Goal: Browse casually

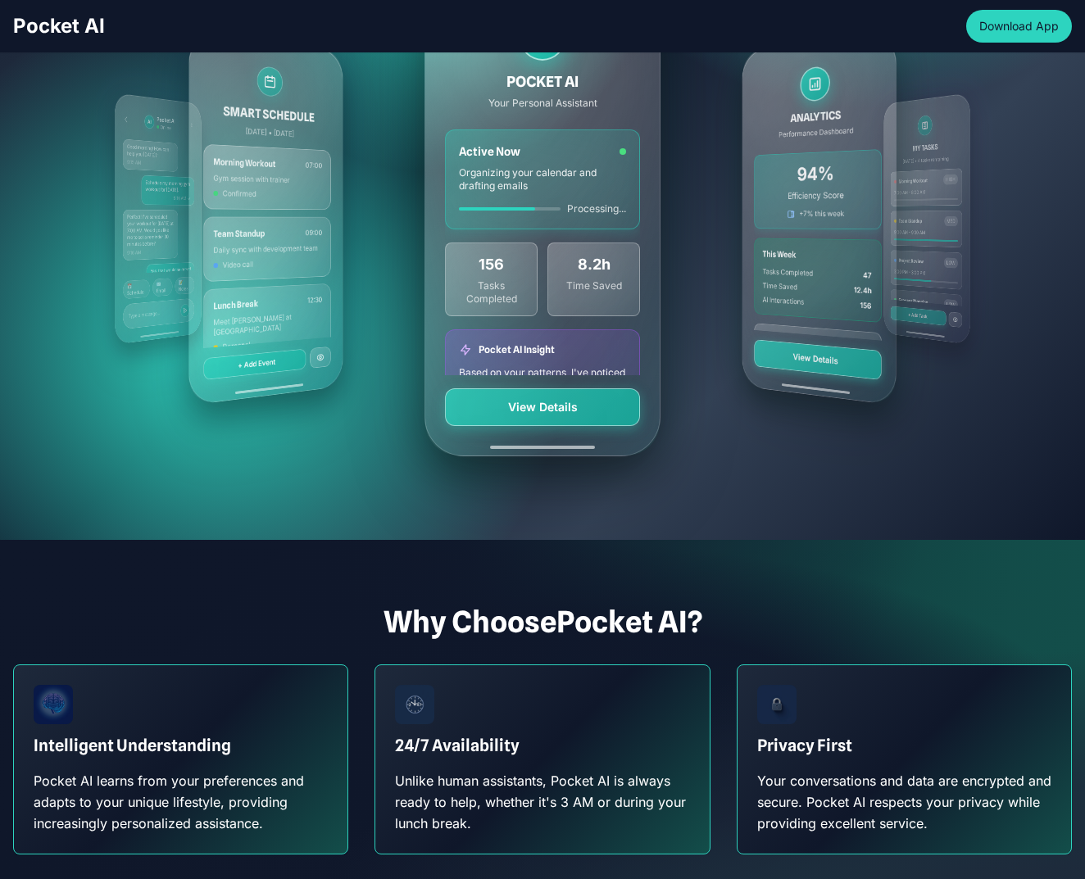
scroll to position [455, 0]
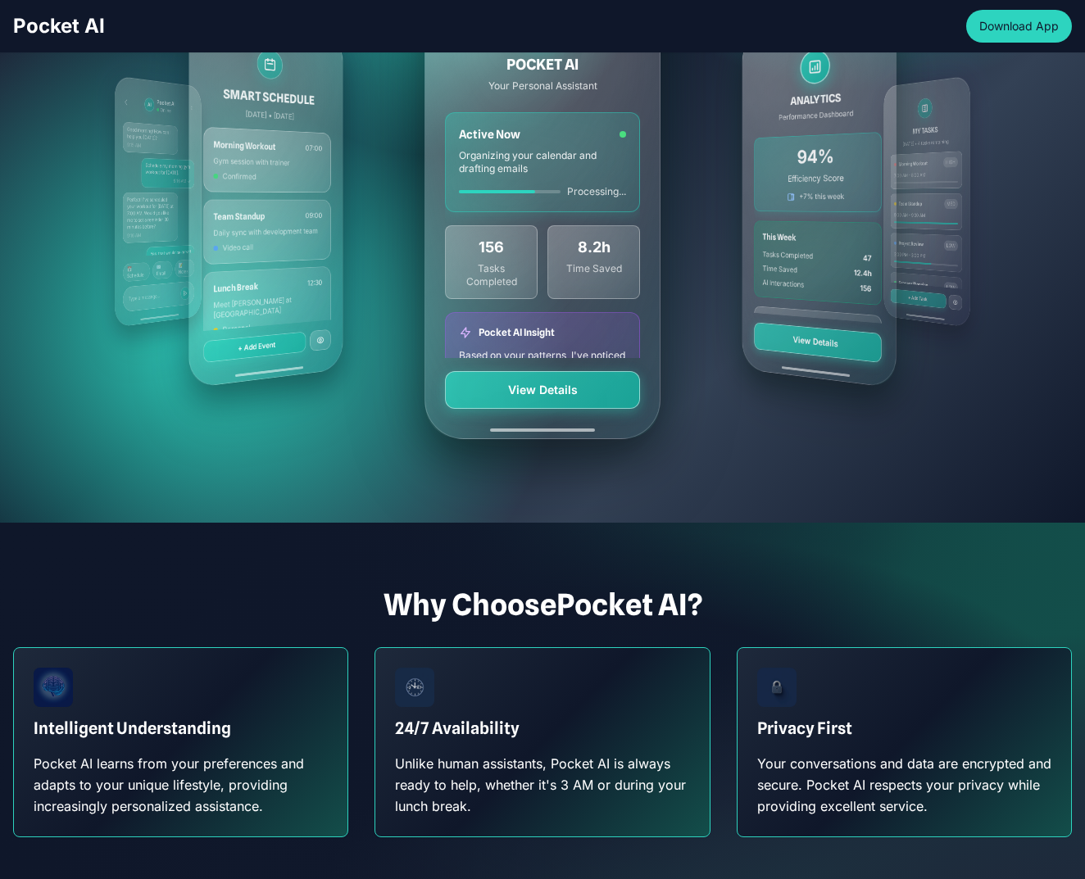
drag, startPoint x: 272, startPoint y: 326, endPoint x: 249, endPoint y: 333, distance: 23.9
click at [249, 333] on div "MY TASKS [DATE] • 4 tasks remaining Morning Workout HIGH 7:00 AM - 8:00 AM Team…" at bounding box center [542, 202] width 944 height 590
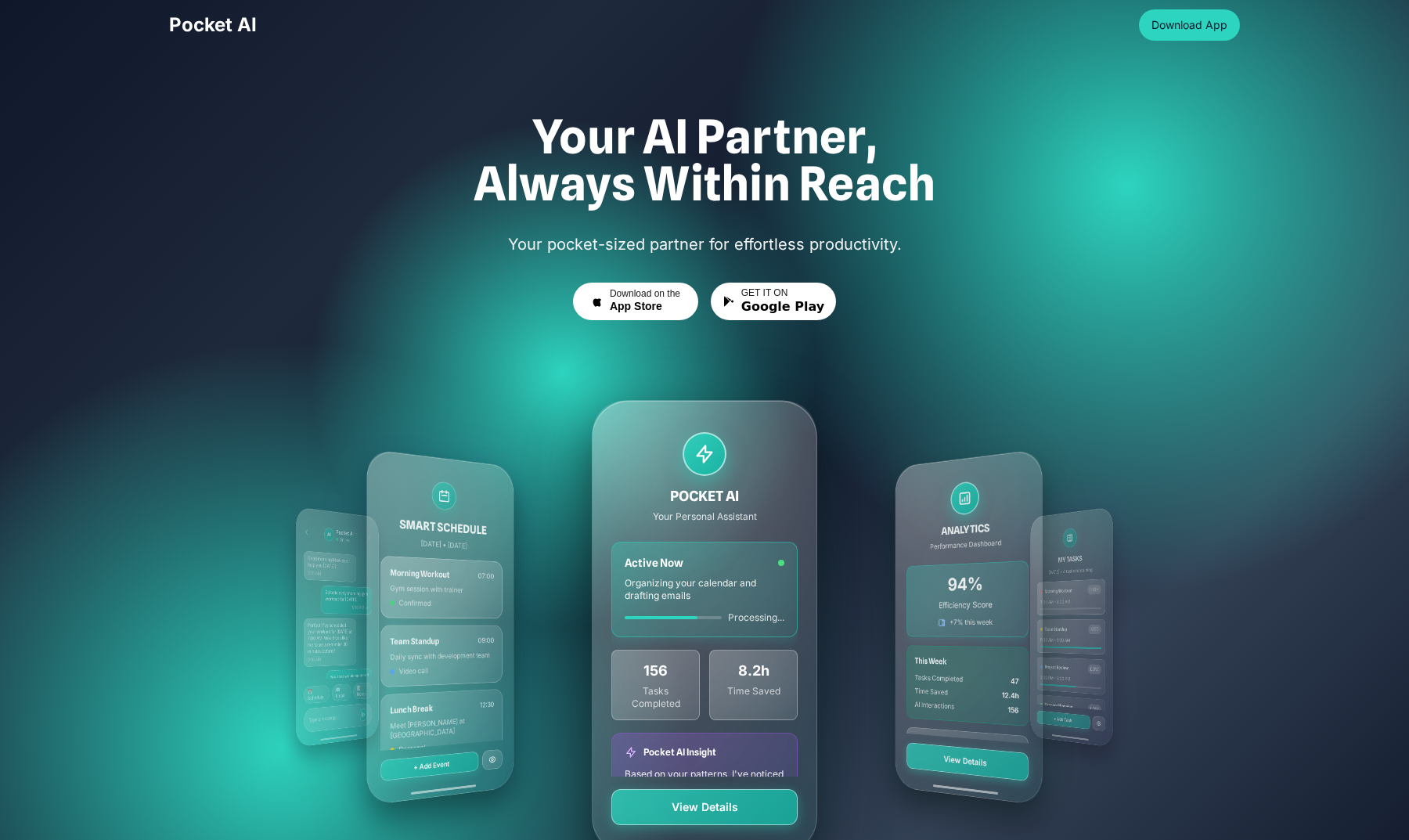
scroll to position [-1, 0]
drag, startPoint x: 499, startPoint y: 555, endPoint x: 544, endPoint y: 649, distance: 104.2
click at [544, 649] on div "Your AI Partner, Always Within Reach Your pocket-sized partner for effortless p…" at bounding box center [704, 517] width 1096 height 808
click at [544, 649] on div "MY TASKS [DATE] • 4 tasks remaining Morning Workout HIGH 7:00 AM - 8:00 AM Team…" at bounding box center [704, 627] width 902 height 564
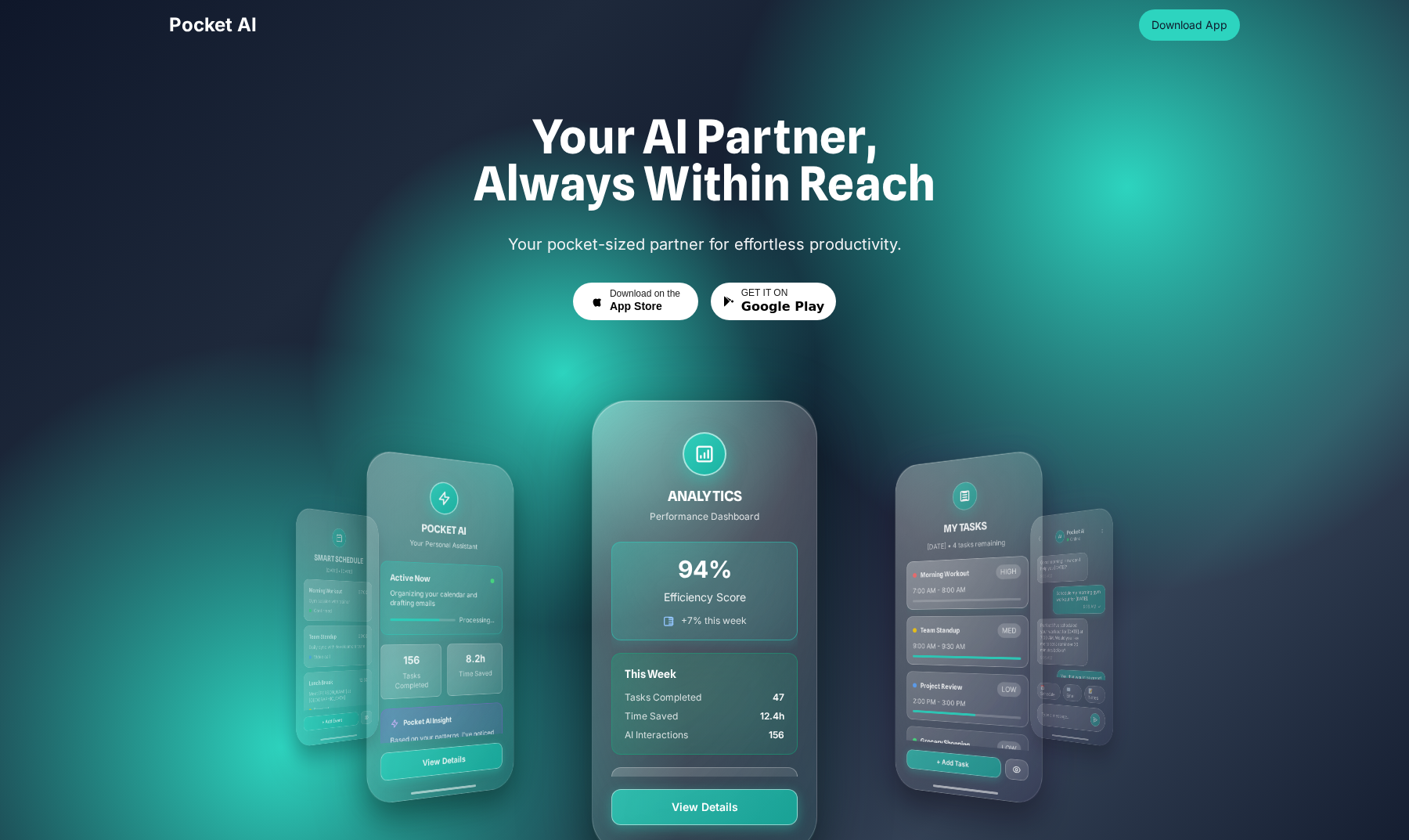
click at [708, 617] on div "MY TASKS [DATE] • 4 tasks remaining Morning Workout HIGH 7:00 AM - 8:00 AM Team…" at bounding box center [704, 627] width 902 height 564
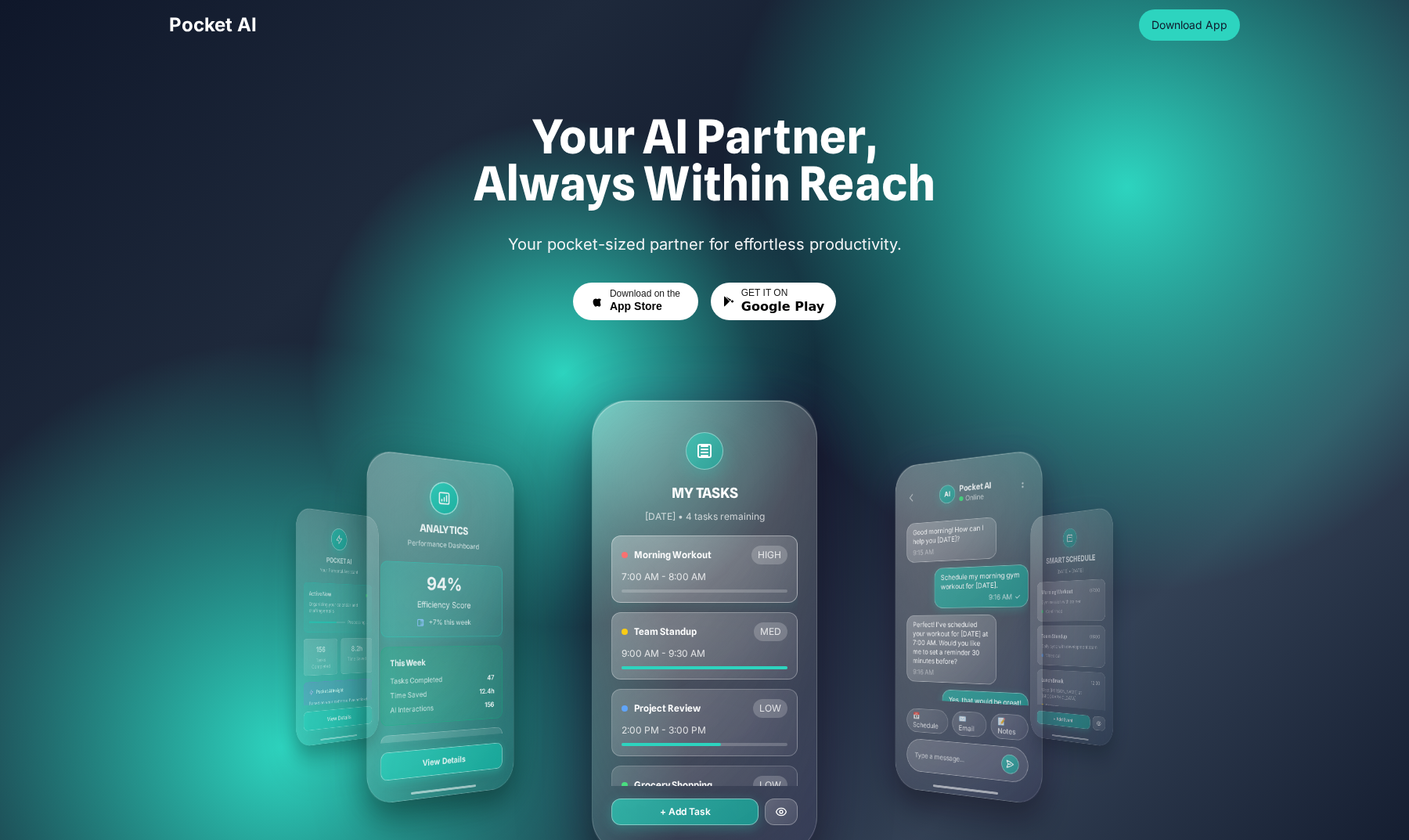
click at [708, 614] on div "MY TASKS [DATE] • 4 tasks remaining Morning Workout HIGH 7:00 AM - 8:00 AM Team…" at bounding box center [704, 627] width 902 height 564
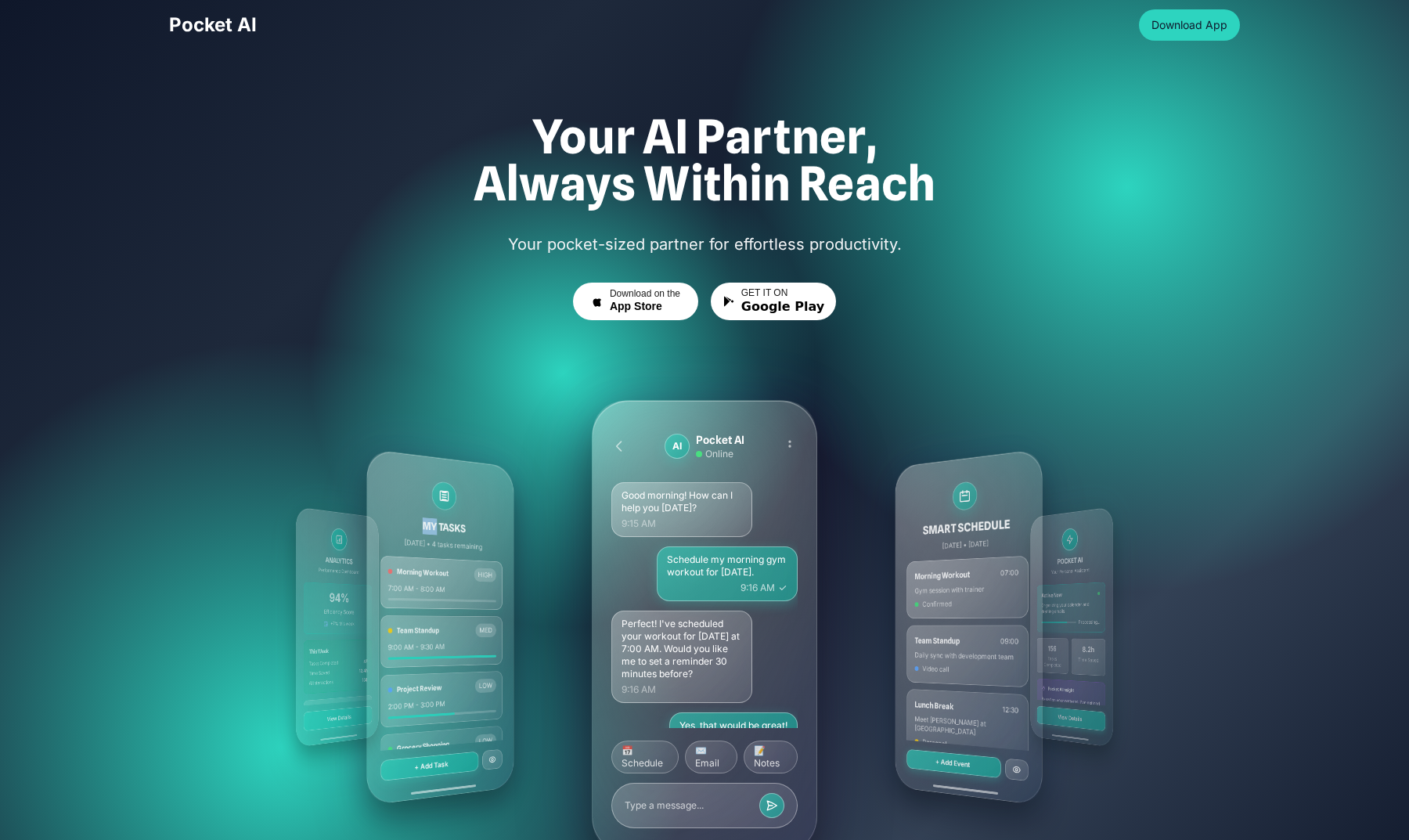
click at [708, 614] on div "MY TASKS [DATE] • 4 tasks remaining Morning Workout HIGH 7:00 AM - 8:00 AM Team…" at bounding box center [704, 627] width 902 height 564
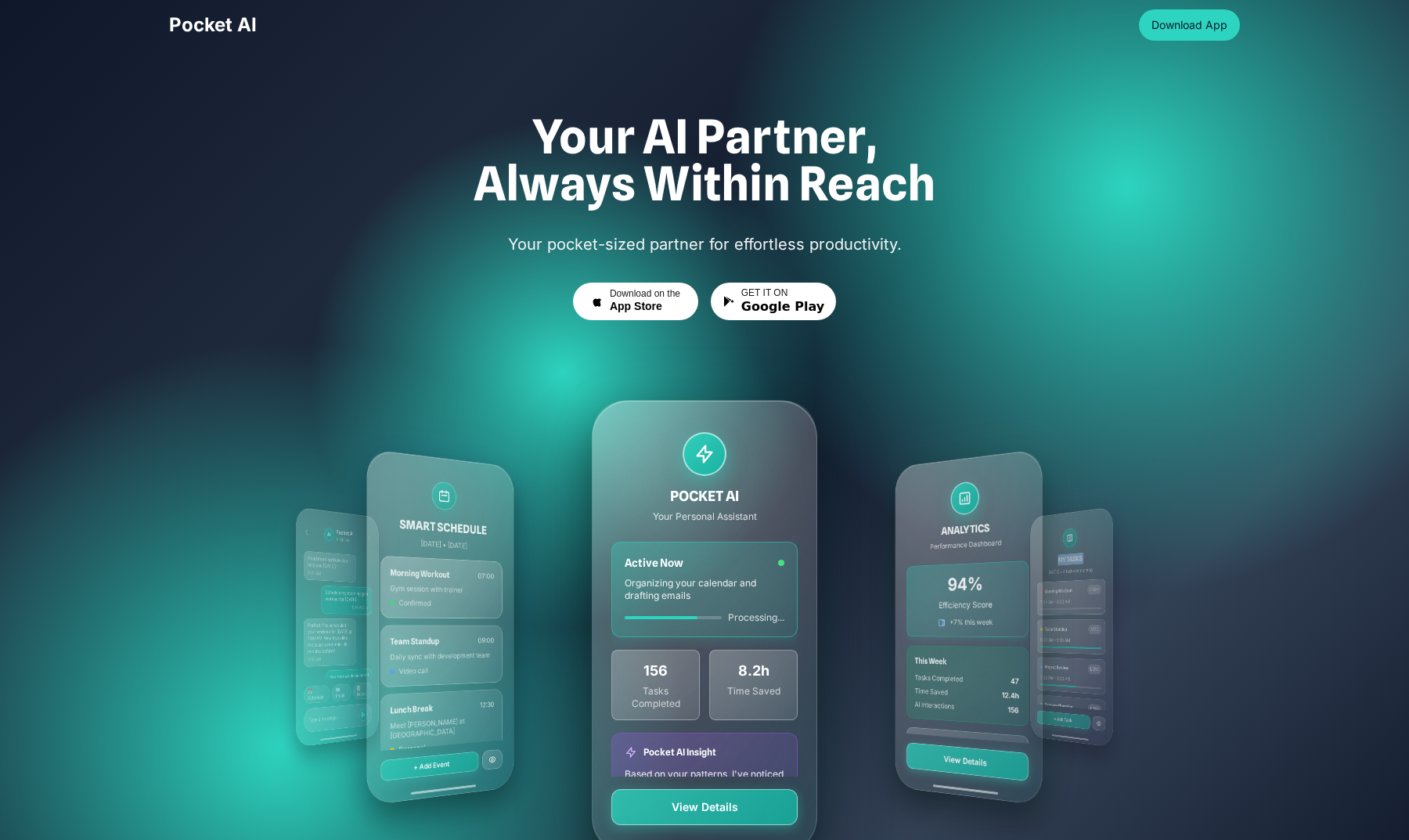
click at [708, 614] on div "MY TASKS [DATE] • 4 tasks remaining Morning Workout HIGH 7:00 AM - 8:00 AM Team…" at bounding box center [704, 627] width 902 height 564
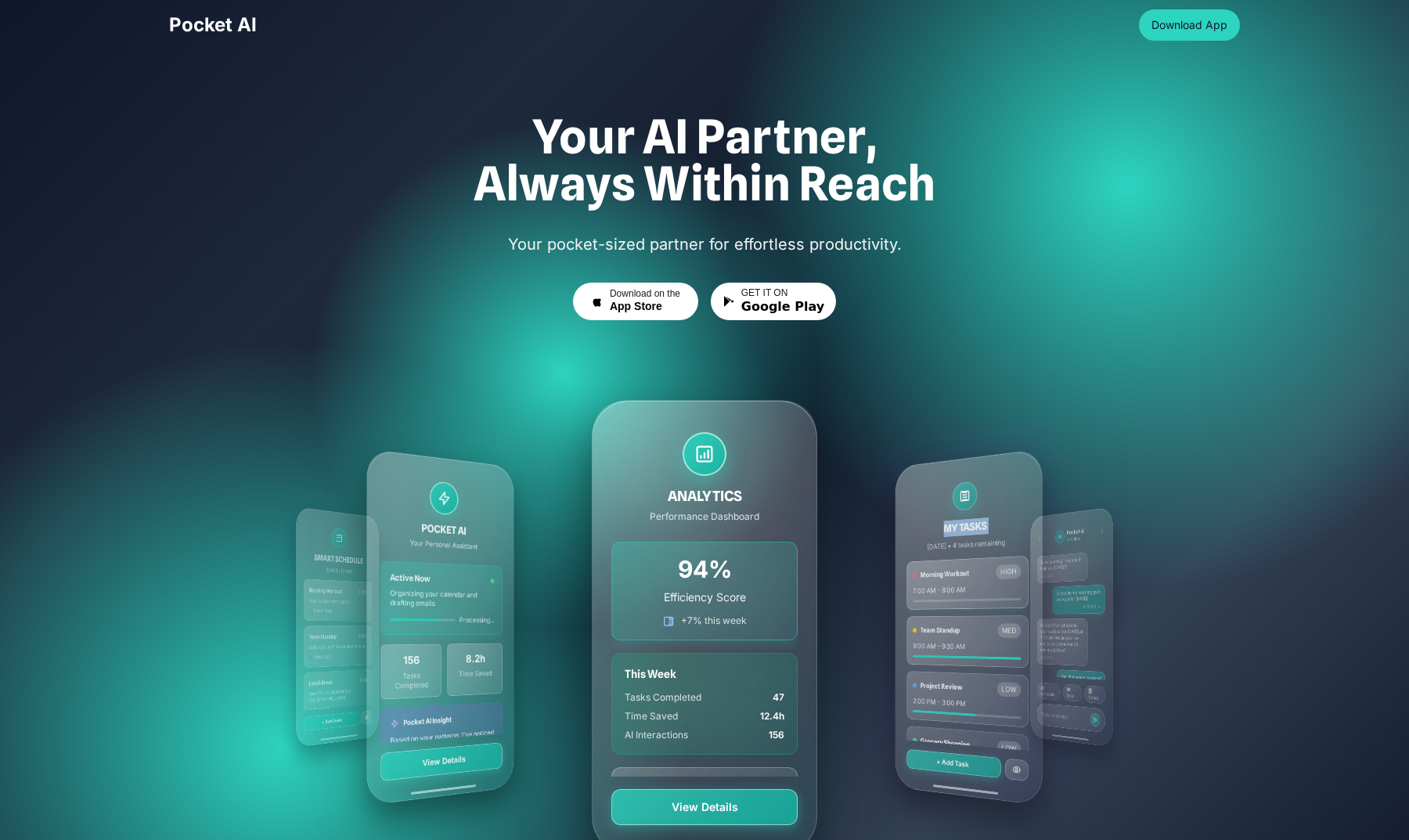
click at [708, 614] on div "MY TASKS [DATE] • 4 tasks remaining Morning Workout HIGH 7:00 AM - 8:00 AM Team…" at bounding box center [704, 627] width 902 height 564
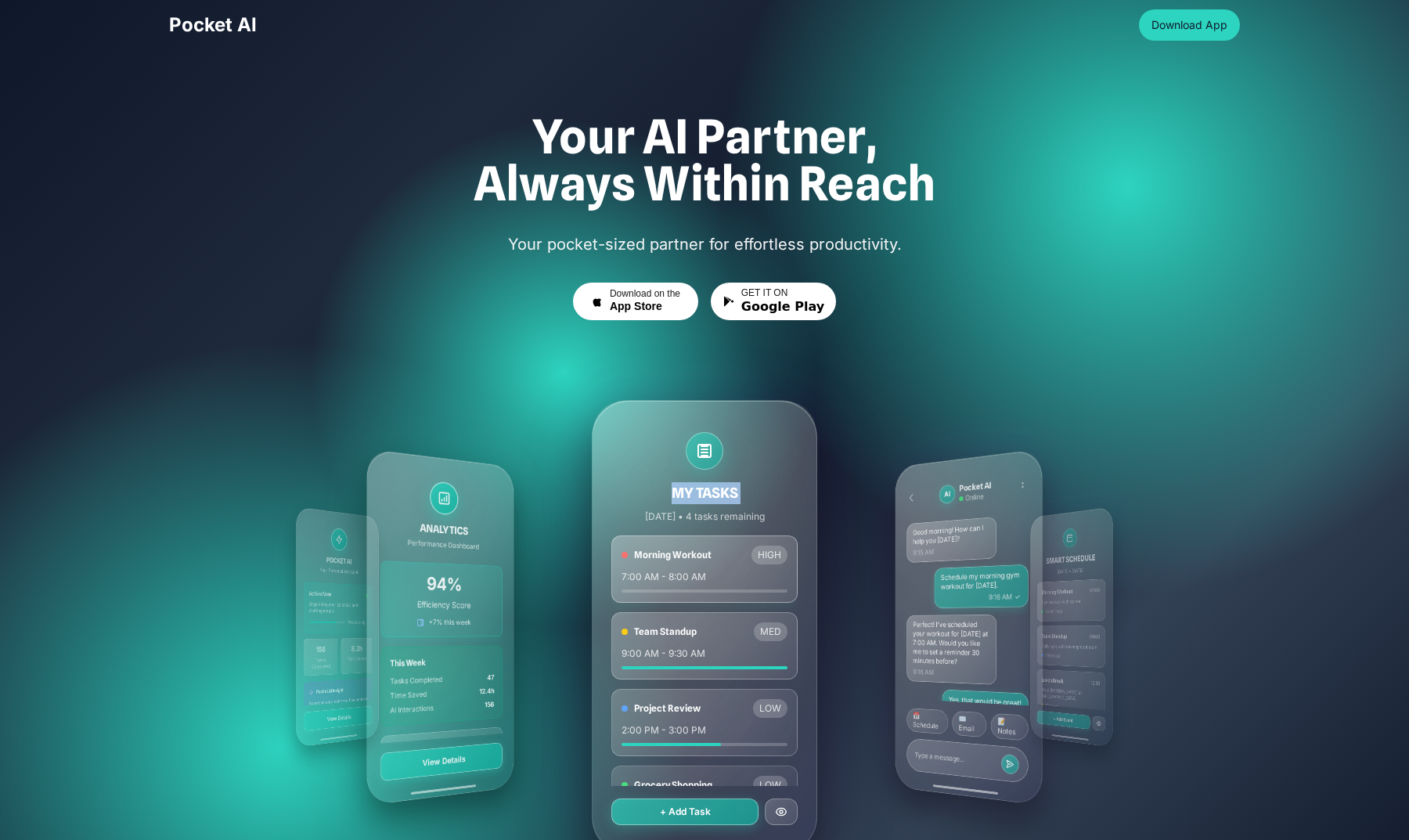
click at [708, 614] on div "MY TASKS [DATE] • 4 tasks remaining Morning Workout HIGH 7:00 AM - 8:00 AM Team…" at bounding box center [704, 627] width 902 height 564
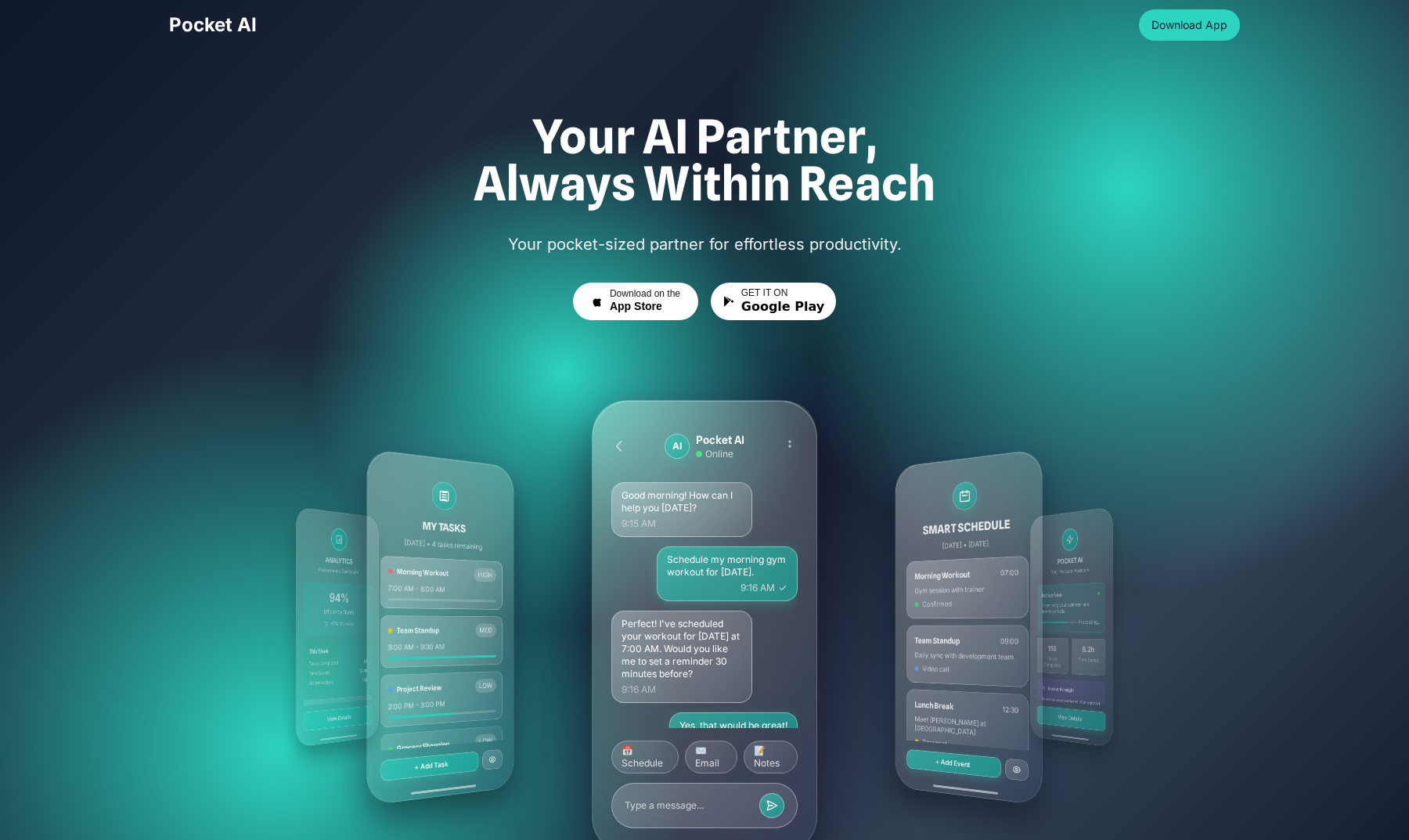
click at [708, 614] on div "MY TASKS [DATE] • 4 tasks remaining Morning Workout HIGH 7:00 AM - 8:00 AM Team…" at bounding box center [704, 627] width 902 height 564
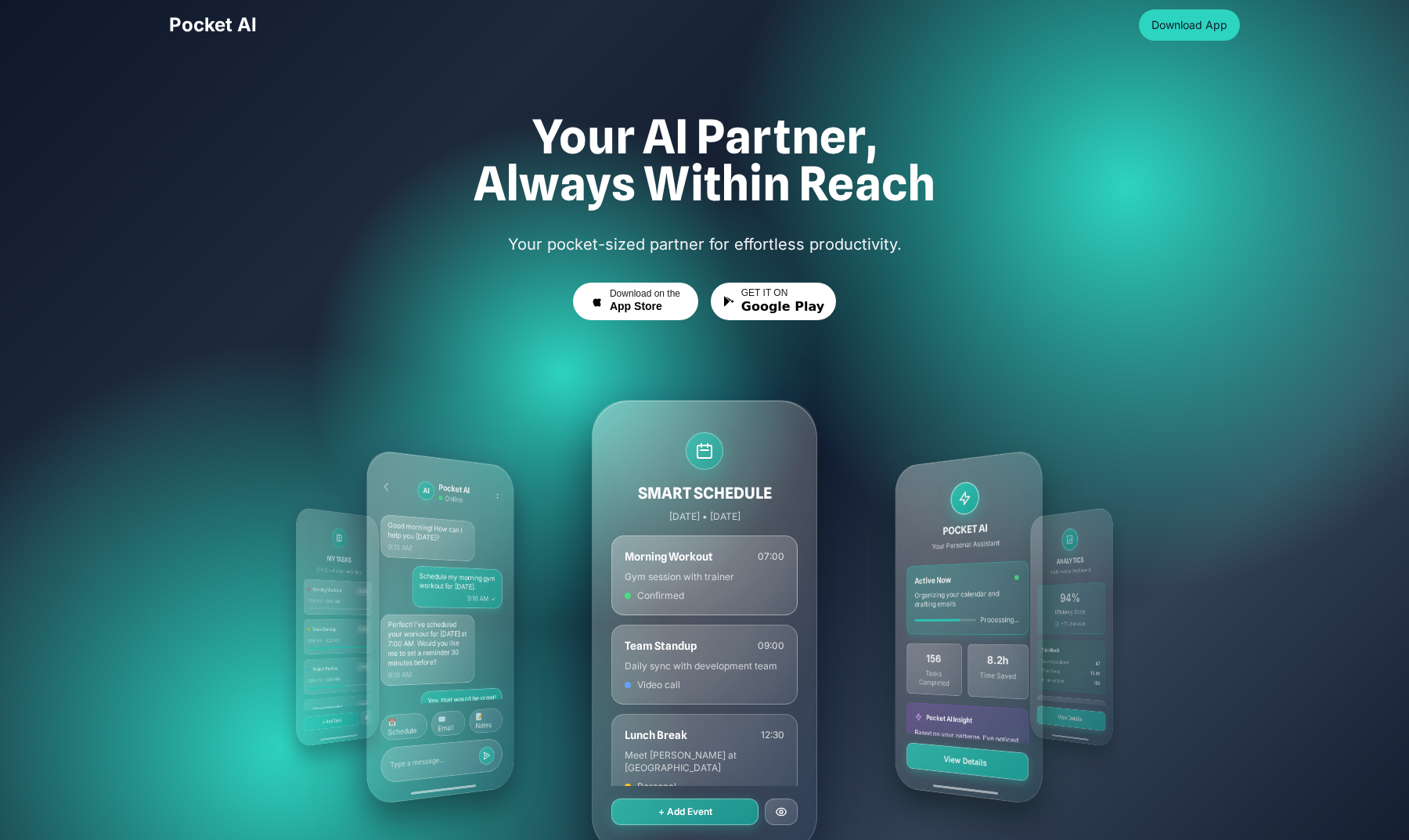
click at [708, 614] on div "MY TASKS [DATE] • 4 tasks remaining Morning Workout HIGH 7:00 AM - 8:00 AM Team…" at bounding box center [704, 627] width 902 height 564
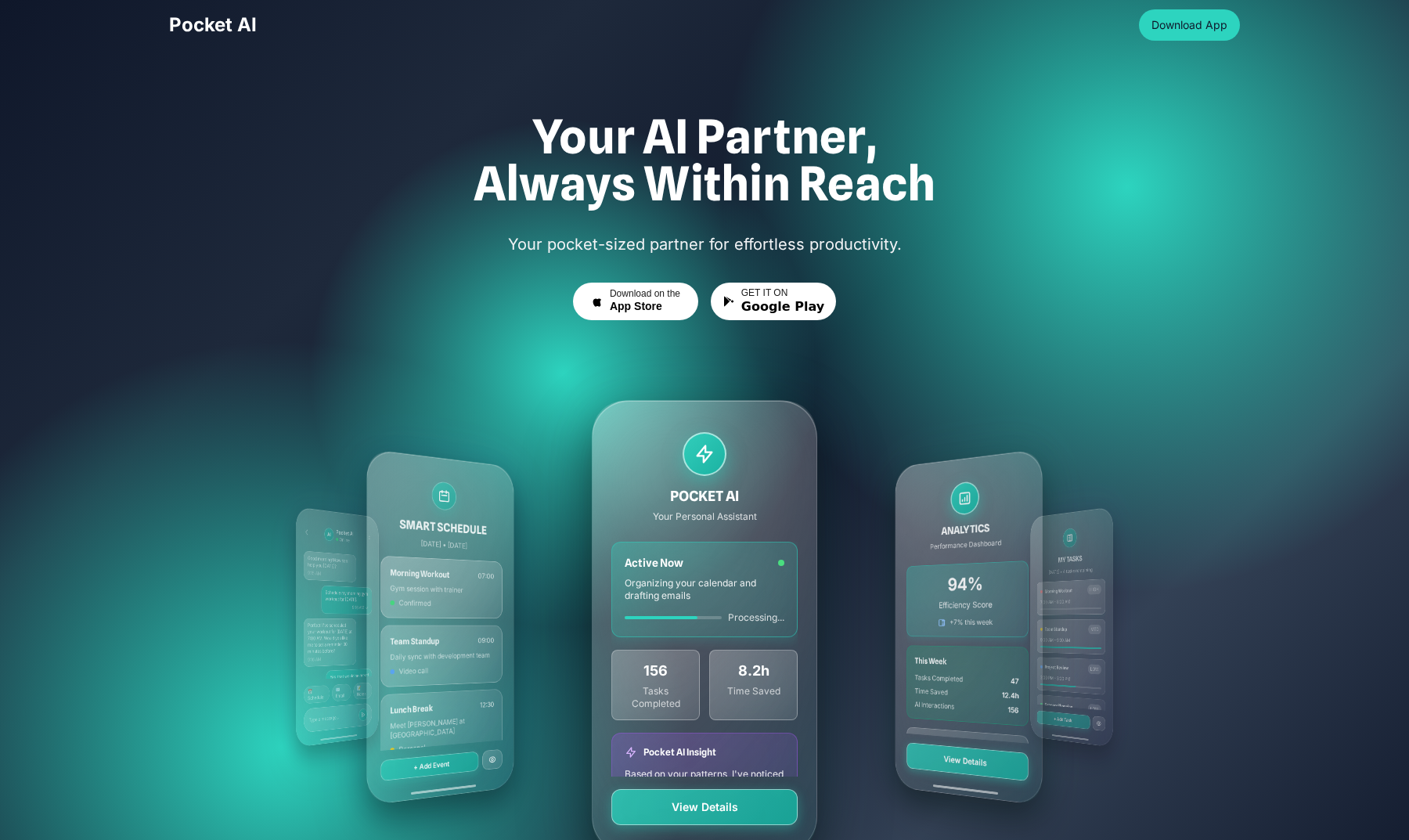
click at [708, 592] on div "MY TASKS [DATE] • 4 tasks remaining Morning Workout HIGH 7:00 AM - 8:00 AM Team…" at bounding box center [704, 627] width 902 height 564
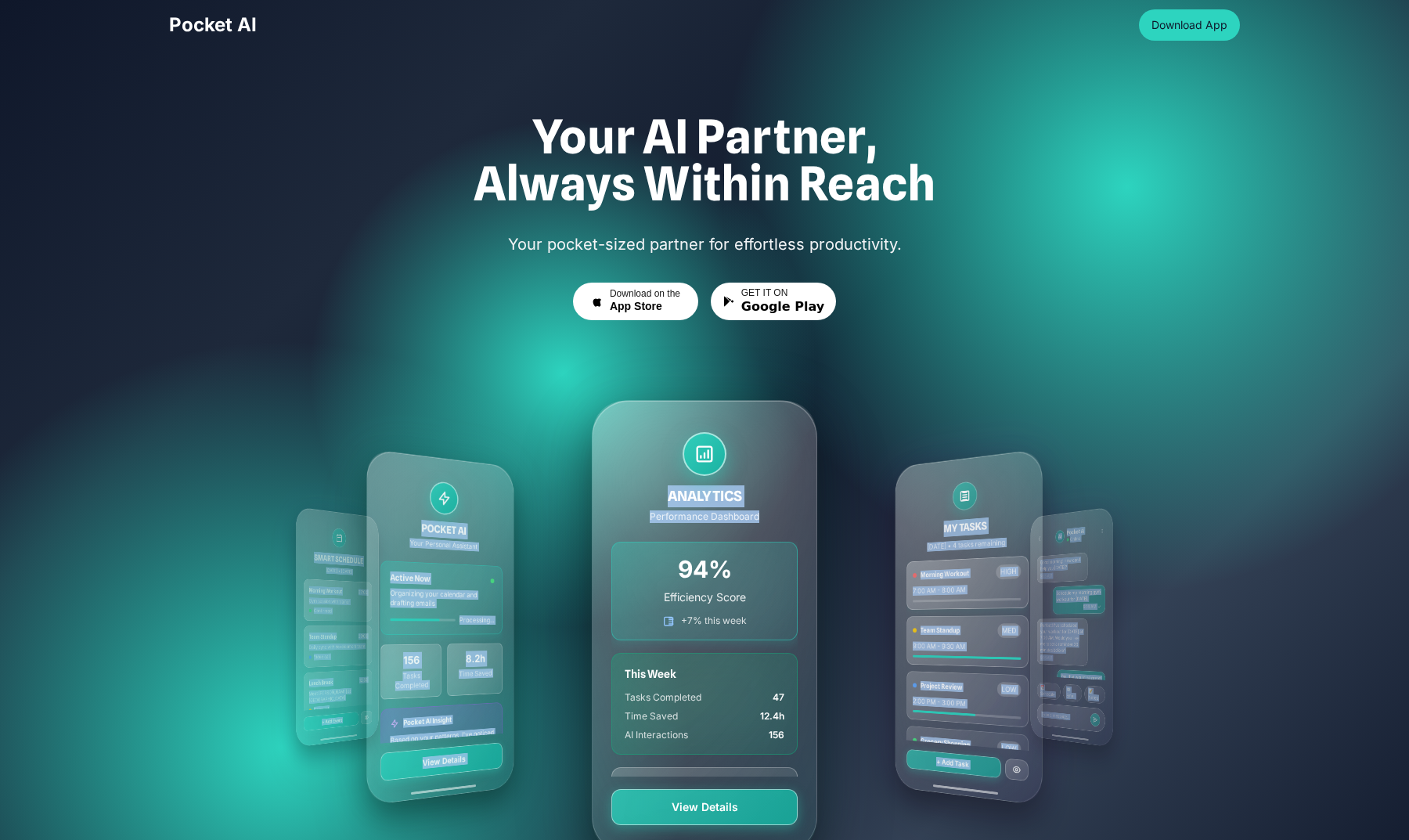
drag, startPoint x: 877, startPoint y: 592, endPoint x: 647, endPoint y: 595, distance: 230.0
click at [647, 595] on div "MY TASKS [DATE] • 4 tasks remaining Morning Workout HIGH 7:00 AM - 8:00 AM Team…" at bounding box center [704, 627] width 902 height 564
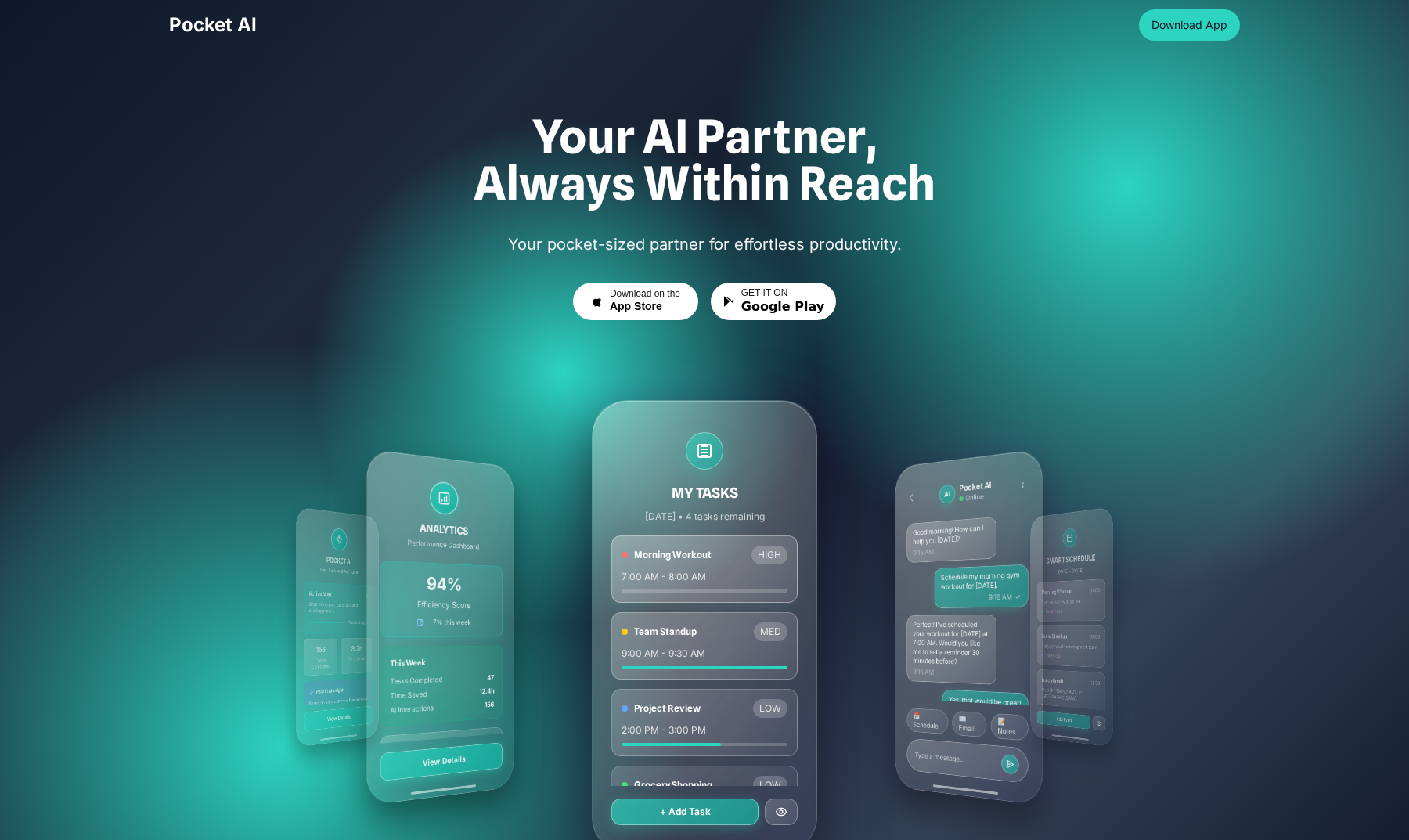
click at [563, 563] on div "MY TASKS [DATE] • 4 tasks remaining Morning Workout HIGH 7:00 AM - 8:00 AM Team…" at bounding box center [704, 627] width 902 height 564
click at [708, 551] on div "MY TASKS [DATE] • 4 tasks remaining Morning Workout HIGH 7:00 AM - 8:00 AM Team…" at bounding box center [704, 627] width 902 height 564
click at [708, 562] on div "MY TASKS [DATE] • 4 tasks remaining Morning Workout HIGH 7:00 AM - 8:00 AM Team…" at bounding box center [704, 627] width 902 height 564
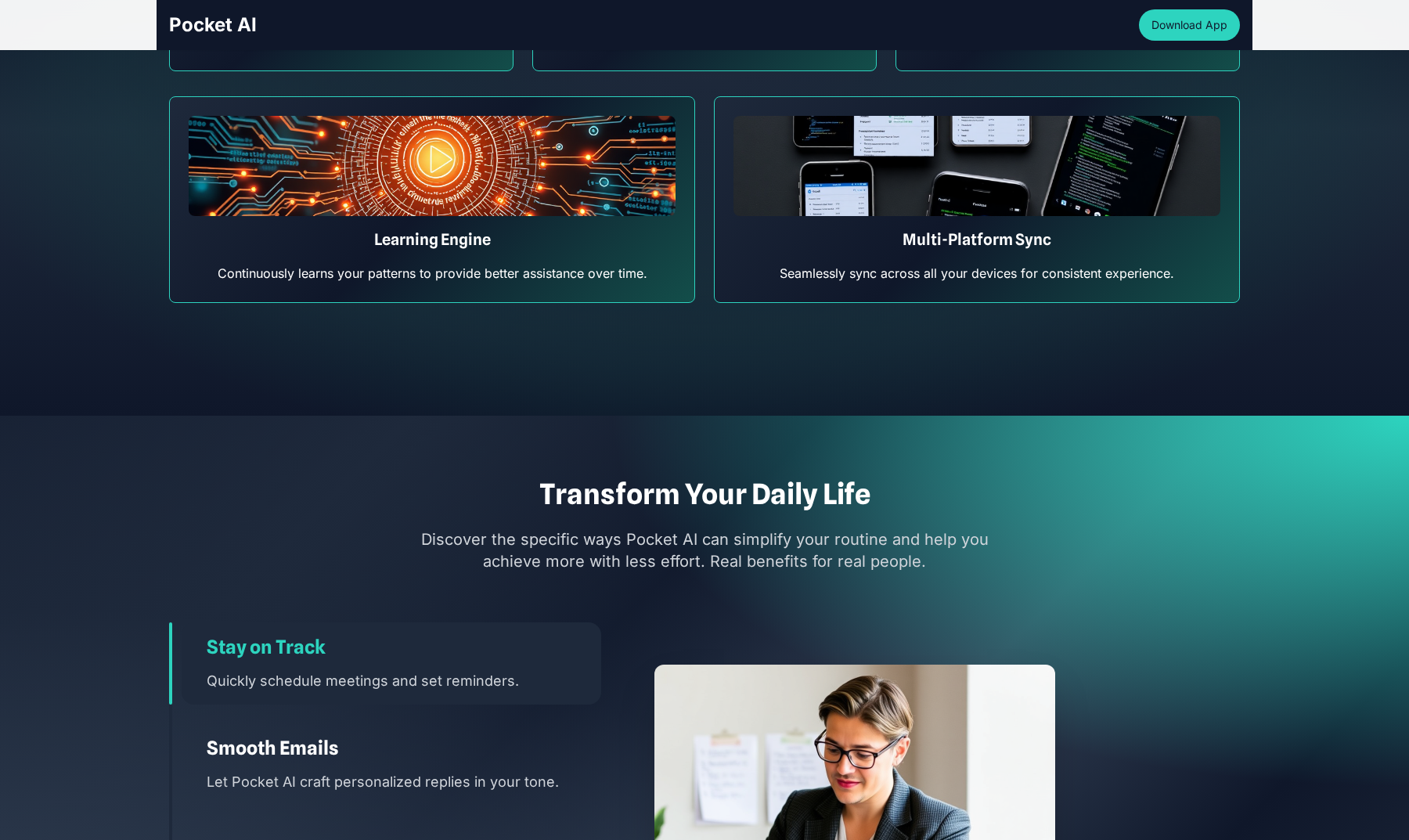
scroll to position [2122, 0]
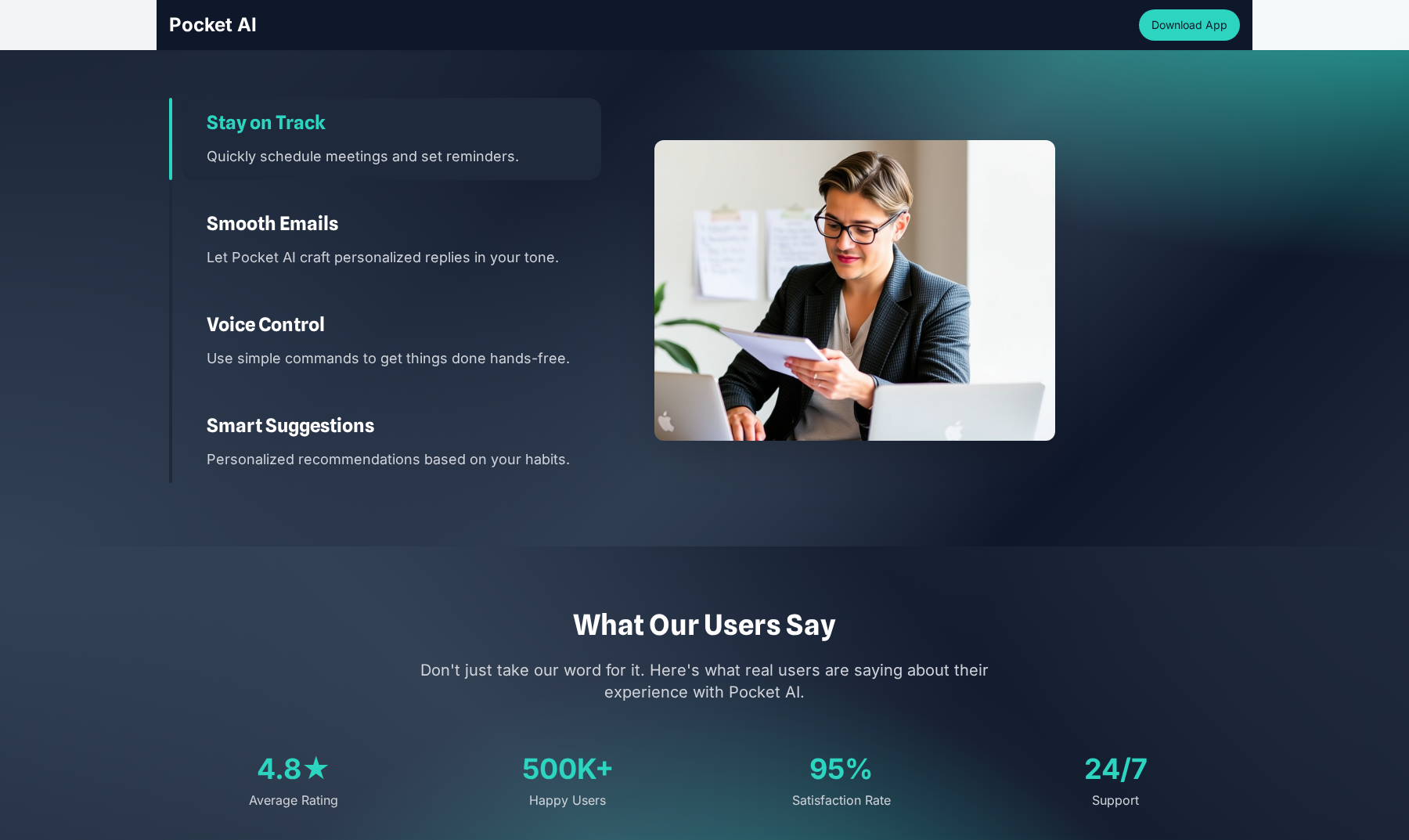
click at [193, 219] on div "Smooth Emails Let Pocket AI craft personalized replies in your tone." at bounding box center [391, 240] width 420 height 82
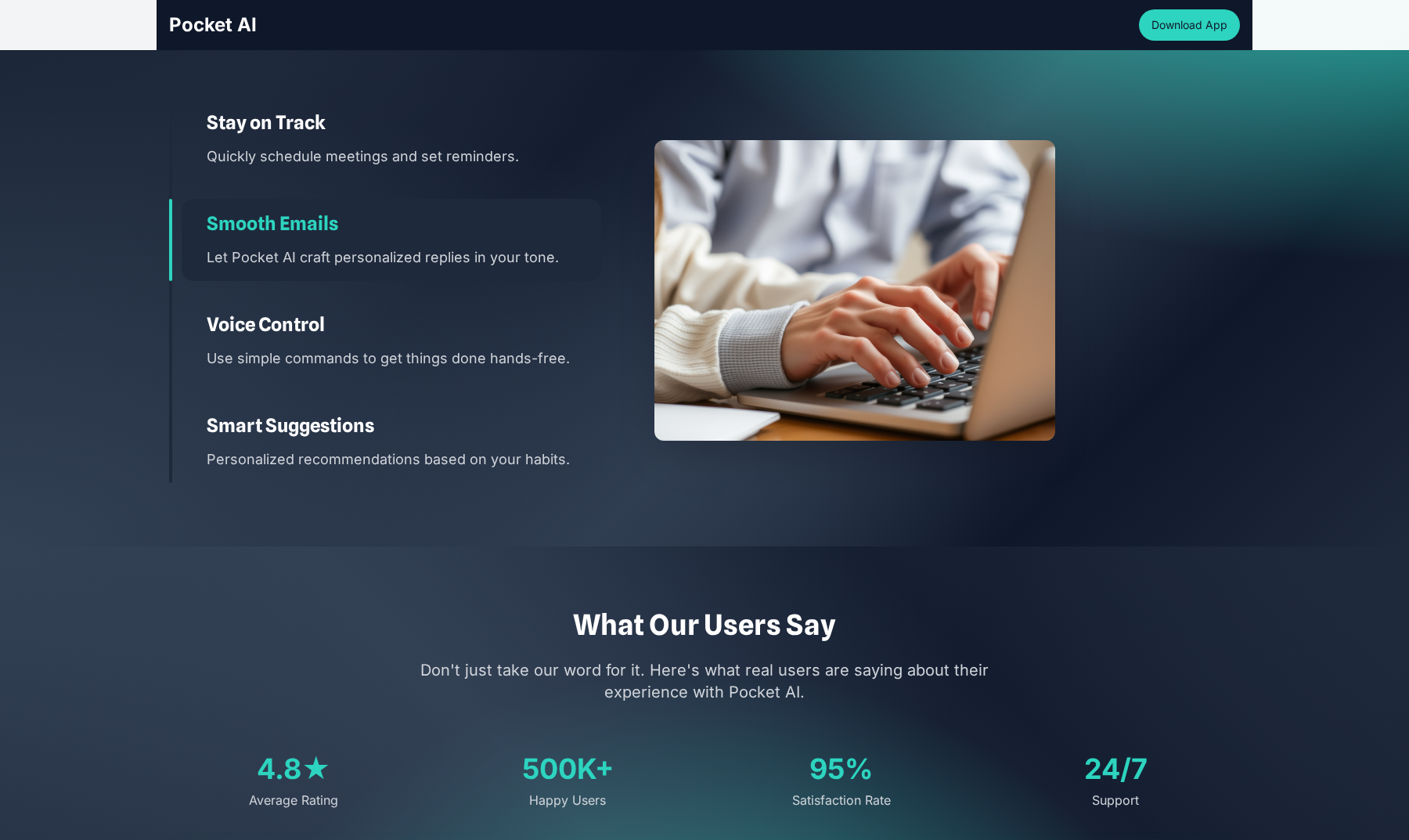
click at [266, 323] on h3 "Voice Control" at bounding box center [403, 325] width 395 height 25
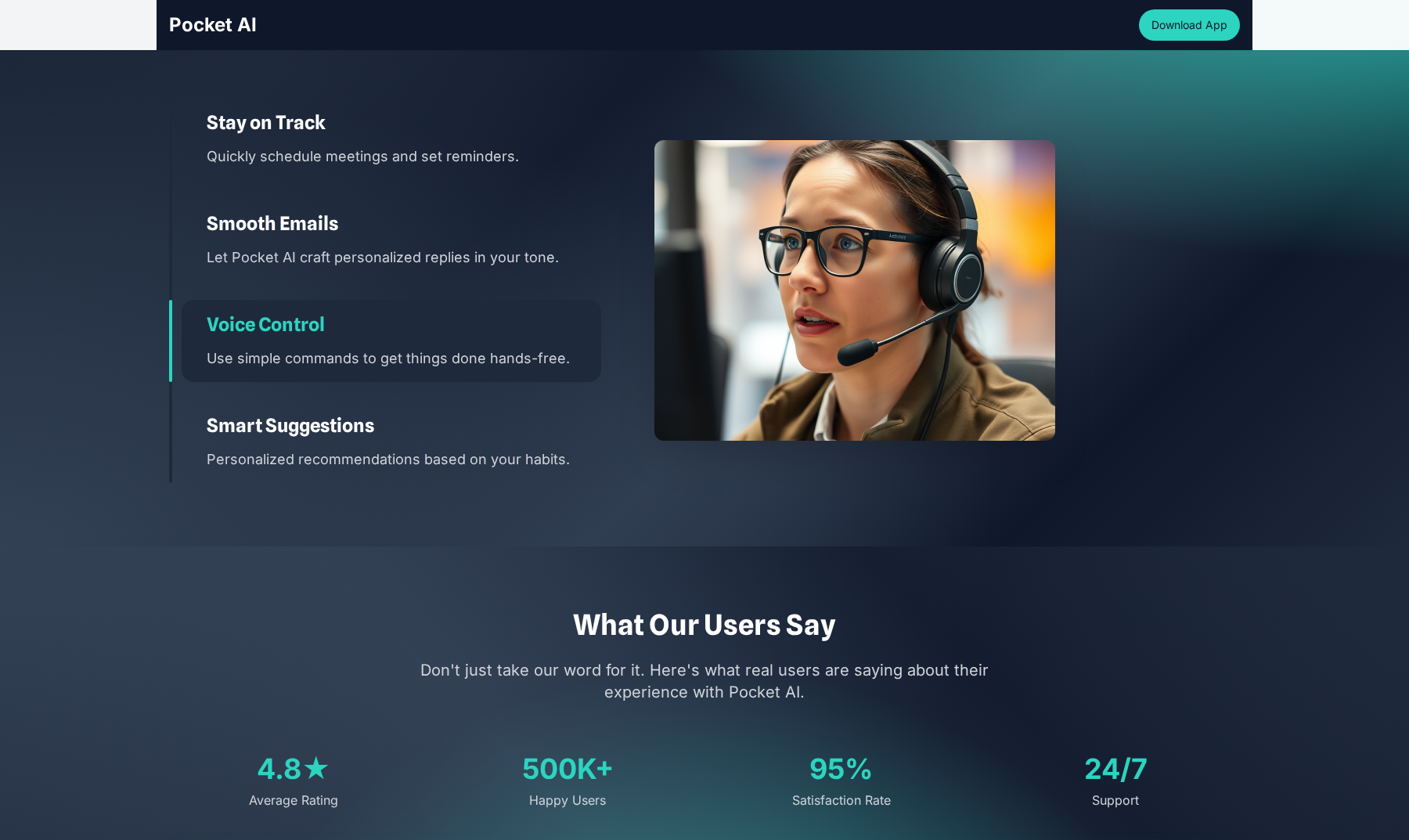
click at [243, 404] on div "Smart Suggestions Personalized recommendations based on your habits." at bounding box center [391, 442] width 420 height 82
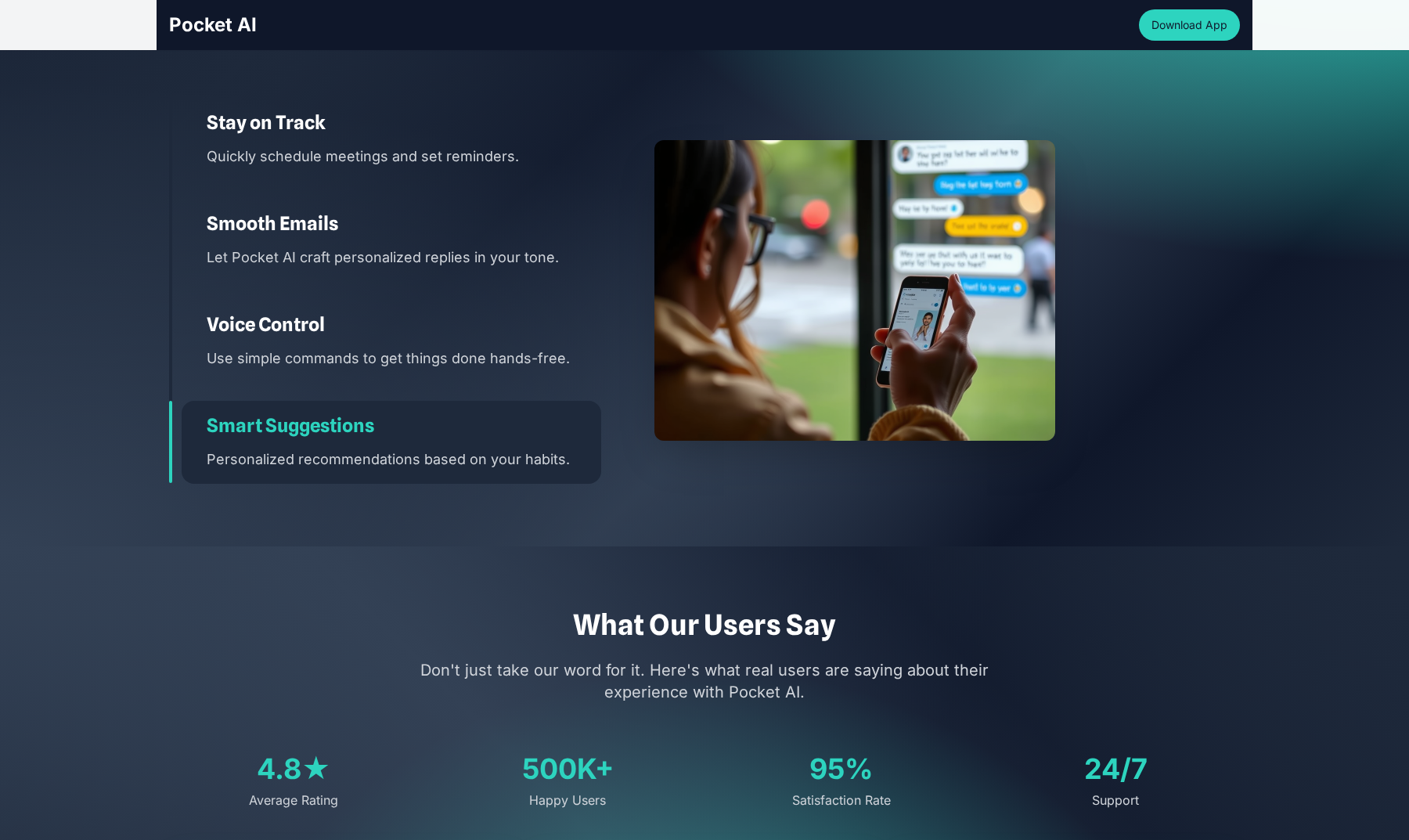
click at [301, 181] on div "Stay on Track Quickly schedule meetings and set reminders. Smooth Emails Let Po…" at bounding box center [385, 291] width 432 height 386
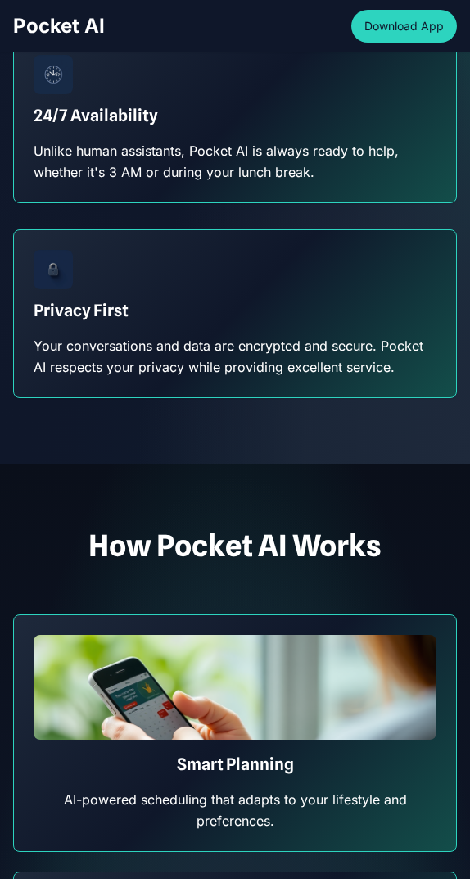
scroll to position [867, 0]
